Goal: Find specific page/section: Find specific page/section

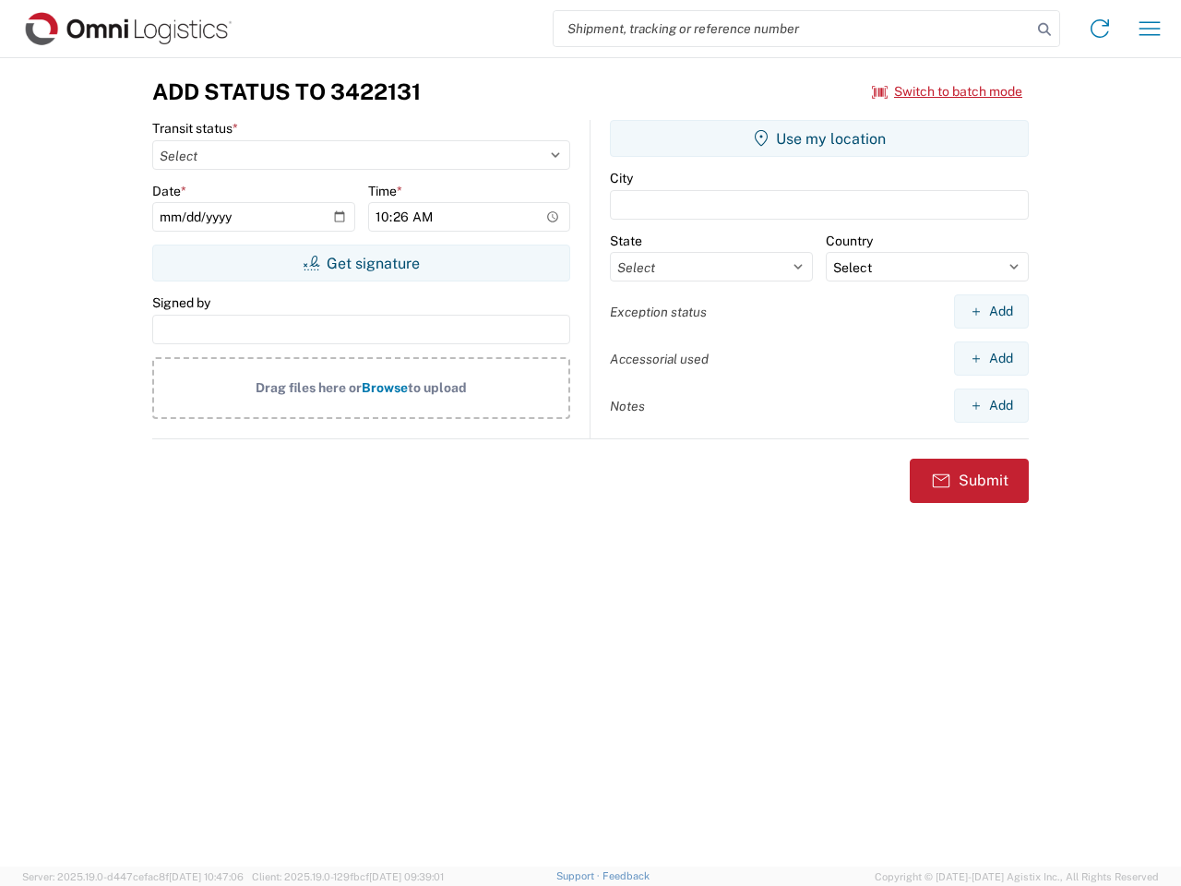
click at [793, 29] on input "search" at bounding box center [793, 28] width 478 height 35
click at [1045, 30] on icon at bounding box center [1045, 30] width 26 height 26
click at [1100, 29] on icon at bounding box center [1100, 29] width 30 height 30
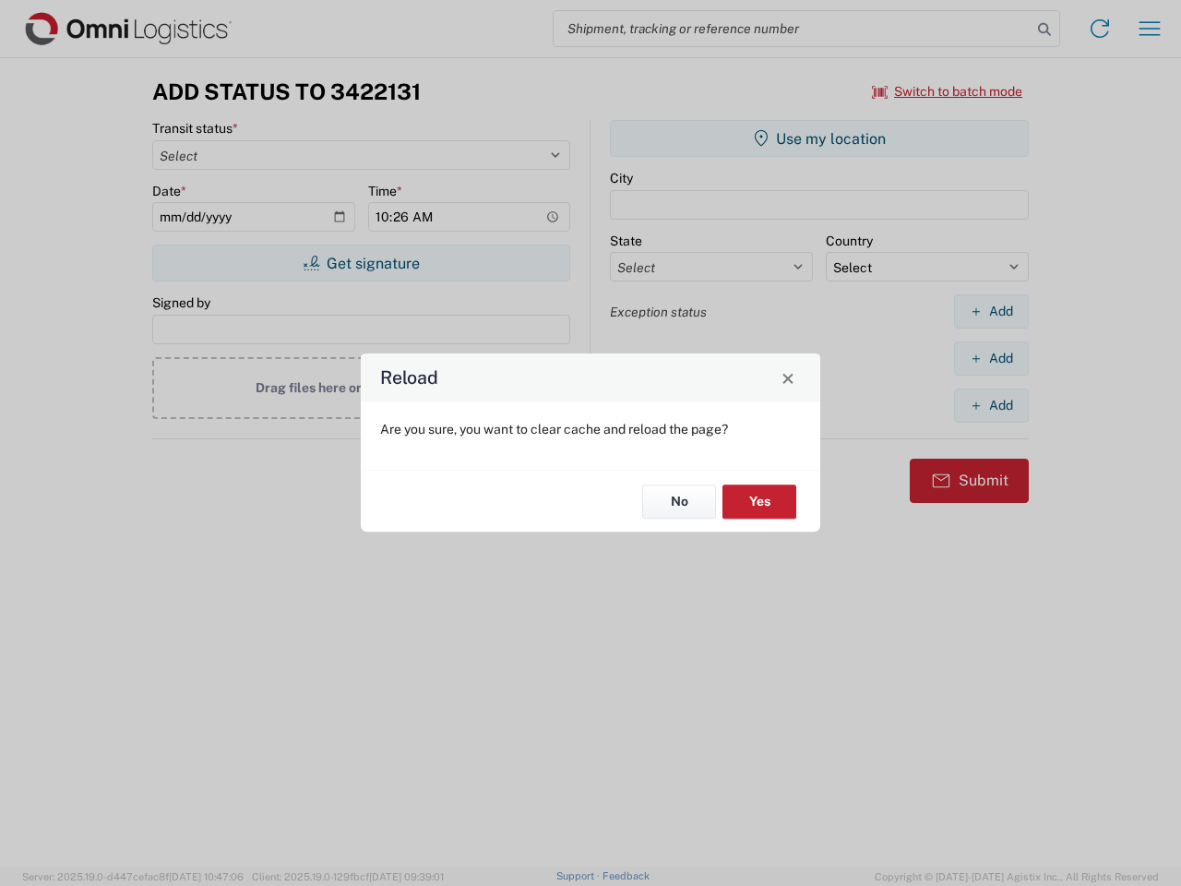
click at [1150, 29] on div "Reload Are you sure, you want to clear cache and reload the page? No Yes" at bounding box center [590, 443] width 1181 height 886
click at [948, 91] on div "Reload Are you sure, you want to clear cache and reload the page? No Yes" at bounding box center [590, 443] width 1181 height 886
click at [361, 263] on div "Reload Are you sure, you want to clear cache and reload the page? No Yes" at bounding box center [590, 443] width 1181 height 886
click at [819, 138] on div "Reload Are you sure, you want to clear cache and reload the page? No Yes" at bounding box center [590, 443] width 1181 height 886
click at [991, 311] on div "Reload Are you sure, you want to clear cache and reload the page? No Yes" at bounding box center [590, 443] width 1181 height 886
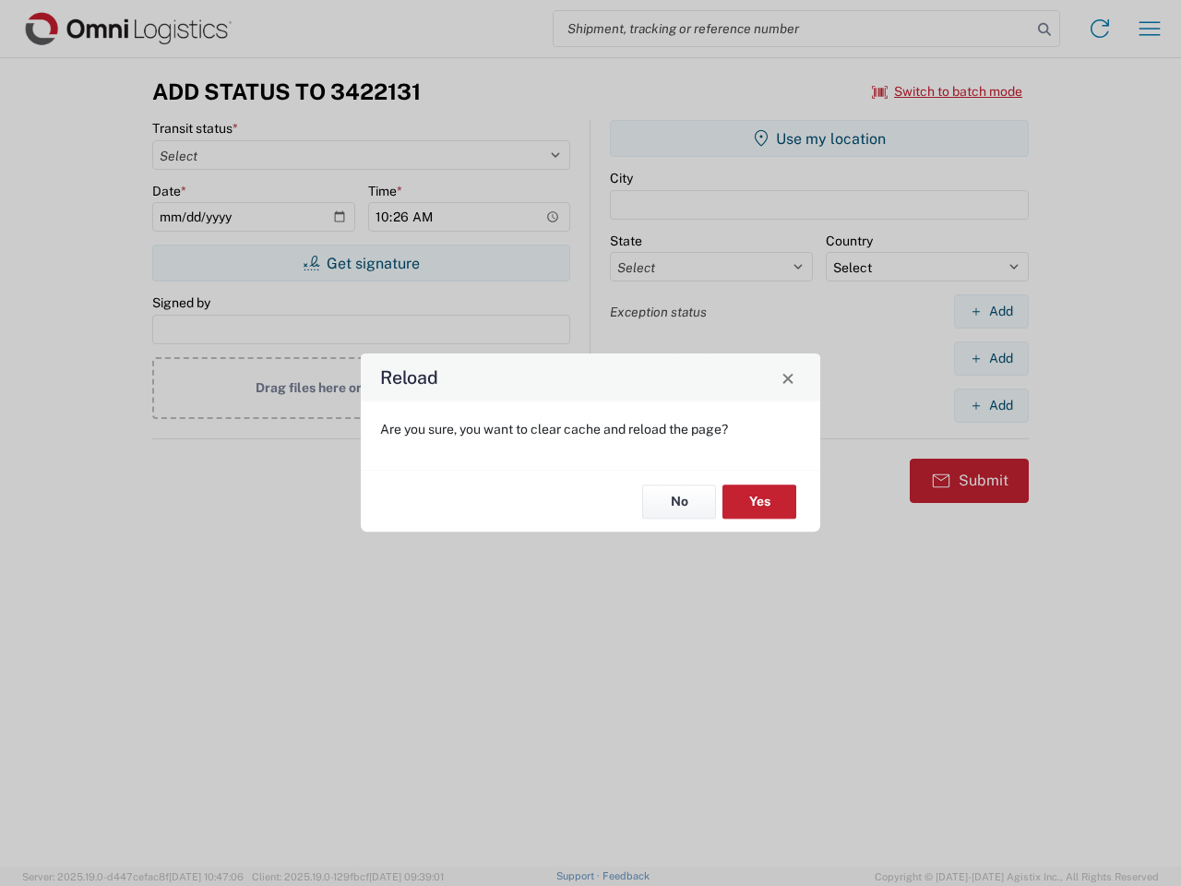
click at [991, 358] on div "Reload Are you sure, you want to clear cache and reload the page? No Yes" at bounding box center [590, 443] width 1181 height 886
click at [991, 405] on div "Reload Are you sure, you want to clear cache and reload the page? No Yes" at bounding box center [590, 443] width 1181 height 886
